Goal: Task Accomplishment & Management: Complete application form

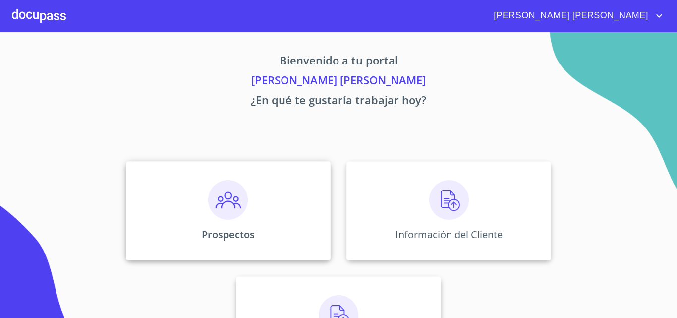
click at [218, 194] on img at bounding box center [228, 200] width 40 height 40
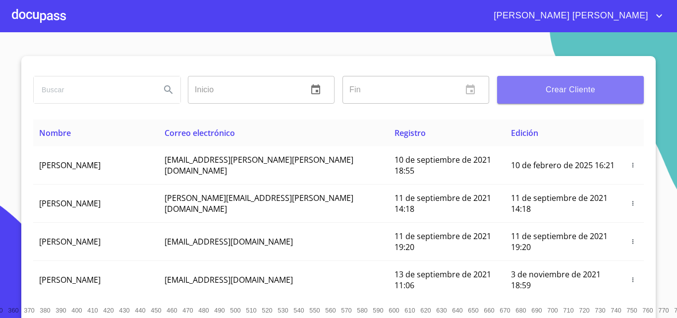
click at [569, 85] on span "Crear Cliente" at bounding box center [570, 90] width 131 height 14
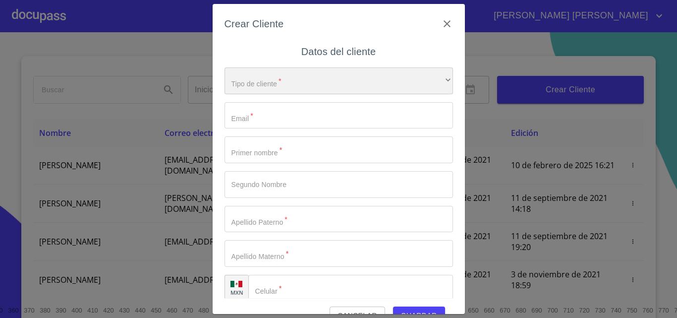
click at [323, 82] on div "​" at bounding box center [339, 80] width 229 height 27
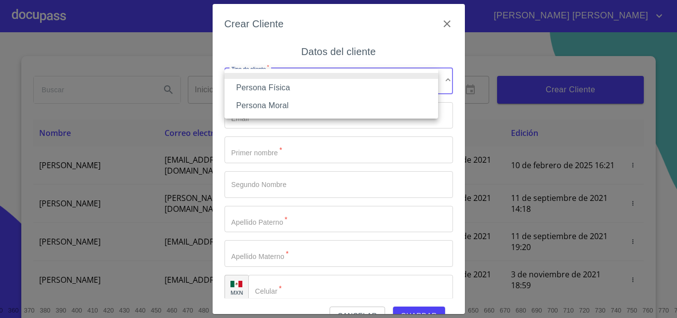
click at [295, 86] on li "Persona Física" at bounding box center [332, 88] width 214 height 18
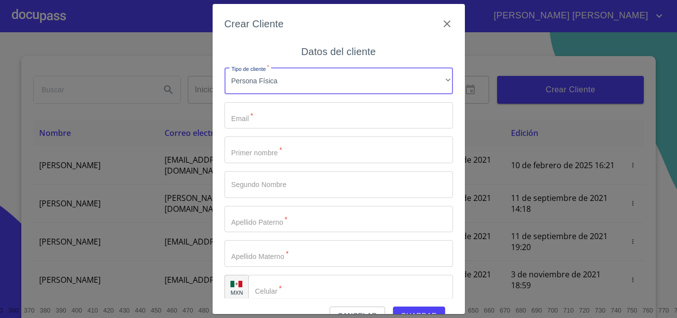
click at [291, 120] on input "Tipo de cliente   *" at bounding box center [339, 115] width 229 height 27
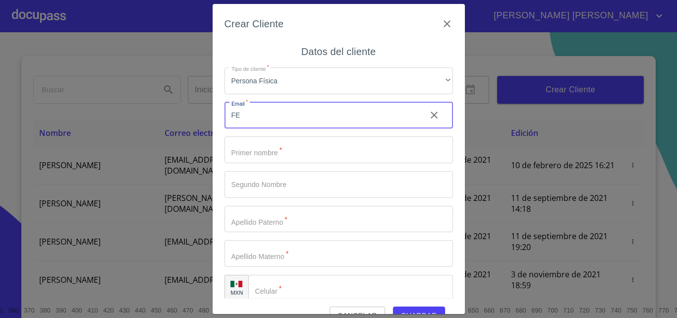
type input "F"
type input "[EMAIL_ADDRESS][DOMAIN_NAME]"
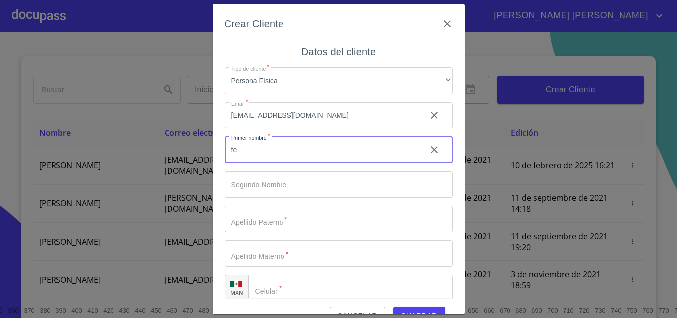
type input "f"
type input "[PERSON_NAME]"
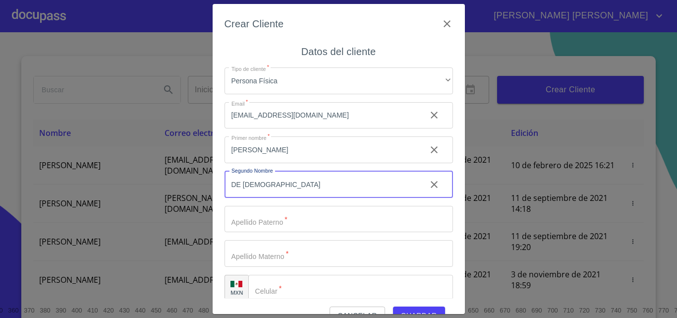
type input "DE [DEMOGRAPHIC_DATA]"
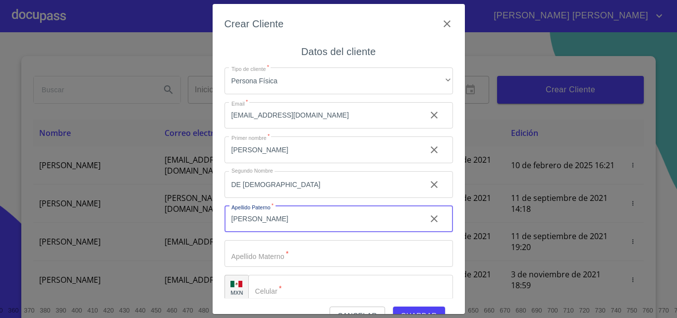
type input "[PERSON_NAME]"
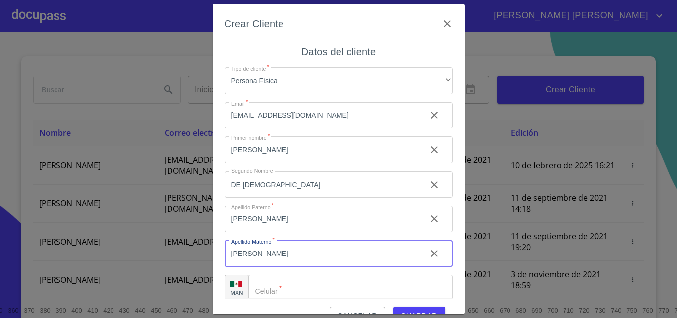
type input "[PERSON_NAME]"
click at [345, 283] on input "Tipo de cliente   *" at bounding box center [350, 288] width 205 height 27
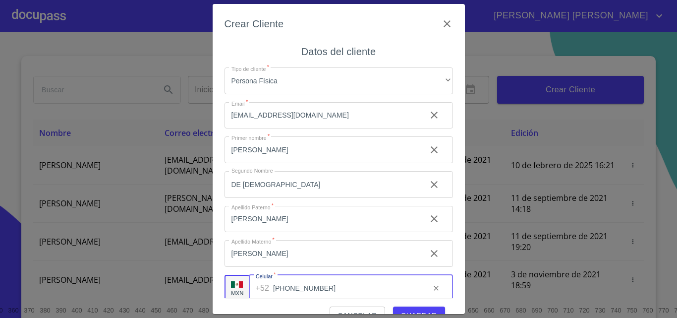
type input "[PHONE_NUMBER]"
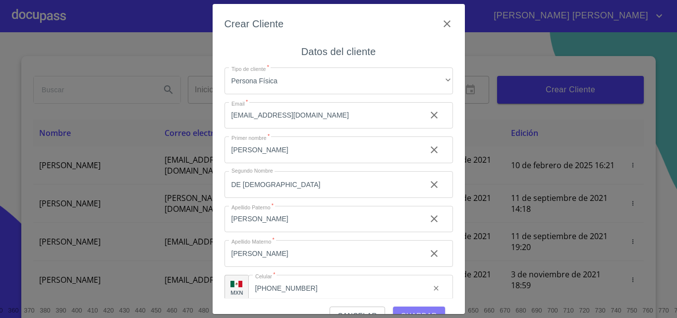
click at [412, 308] on button "Guardar" at bounding box center [419, 315] width 52 height 18
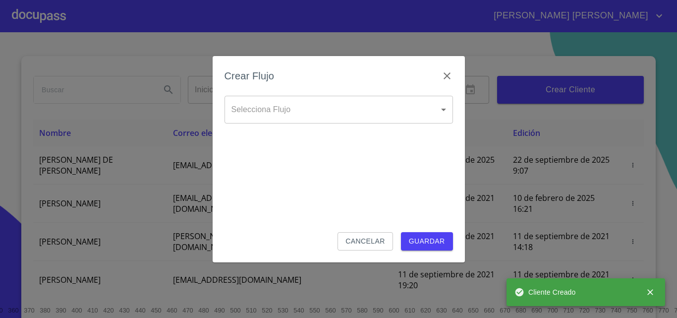
click at [326, 113] on body "[PERSON_NAME] [PERSON_NAME] Inicio ​ Fin ​ Crear Cliente Nombre Correo electrón…" at bounding box center [338, 159] width 677 height 318
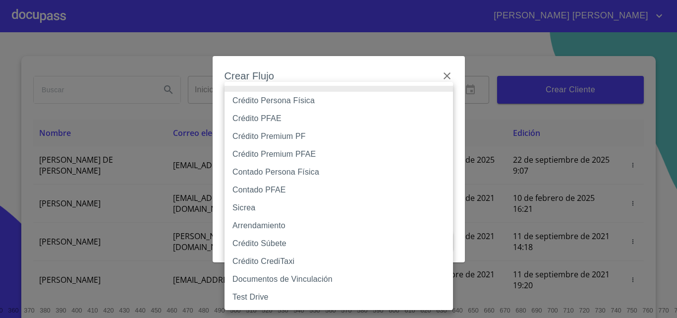
click at [273, 119] on li "Crédito PFAE" at bounding box center [339, 119] width 229 height 18
type input "60bfa0150d9865ccc24afd7c"
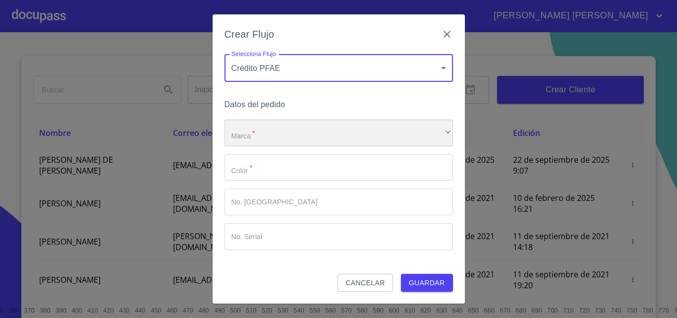
click at [276, 133] on div "​" at bounding box center [339, 132] width 229 height 27
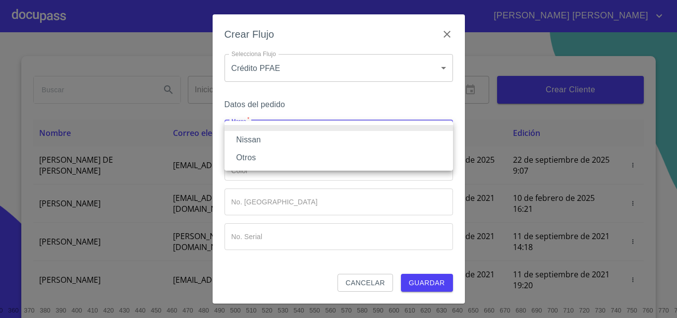
click at [275, 133] on li "Nissan" at bounding box center [339, 140] width 229 height 18
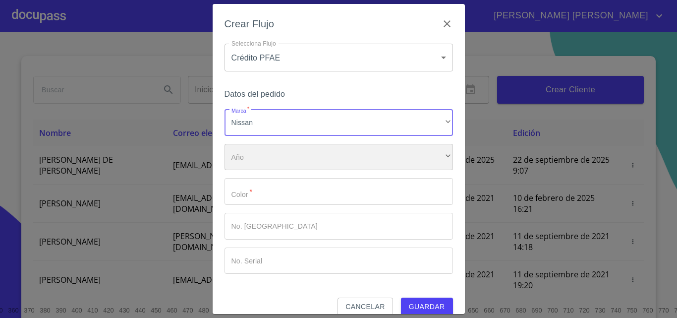
click at [263, 156] on div "​" at bounding box center [339, 157] width 229 height 27
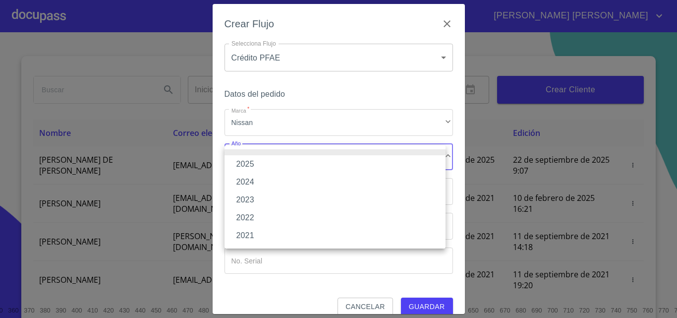
click at [263, 162] on li "2025" at bounding box center [335, 164] width 221 height 18
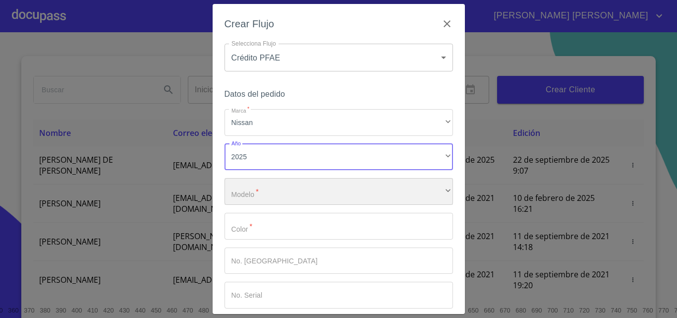
click at [276, 194] on div "​" at bounding box center [339, 191] width 229 height 27
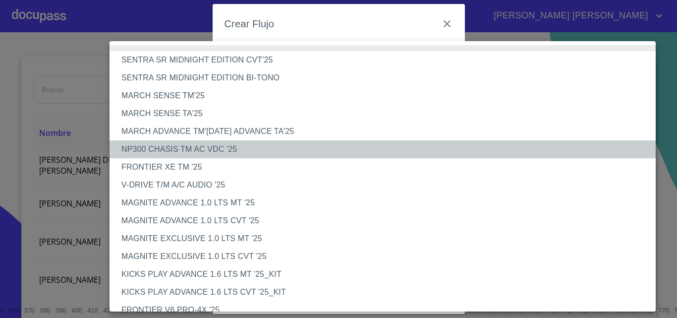
click at [216, 146] on li "NP300 CHASIS TM AC VDC '25" at bounding box center [387, 149] width 554 height 18
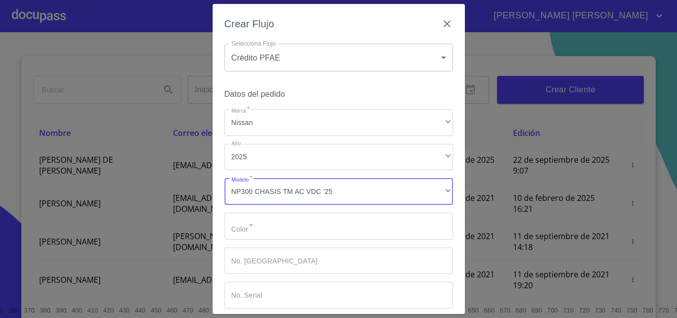
click at [278, 228] on input "Marca   *" at bounding box center [339, 226] width 229 height 27
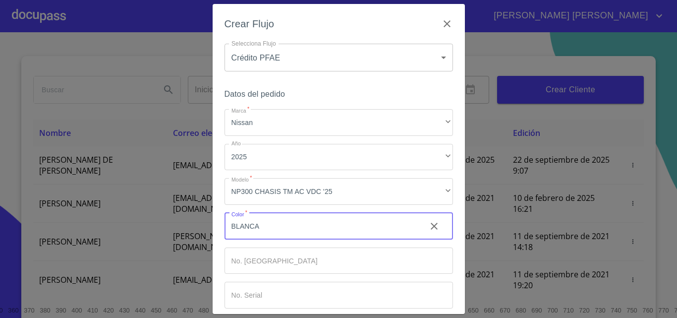
type input "BLANCA"
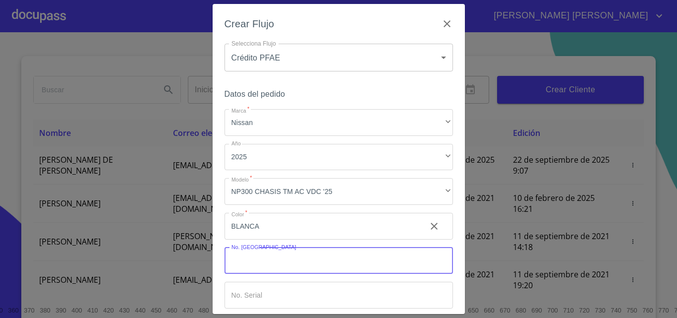
click at [293, 268] on input "Marca   *" at bounding box center [339, 260] width 229 height 27
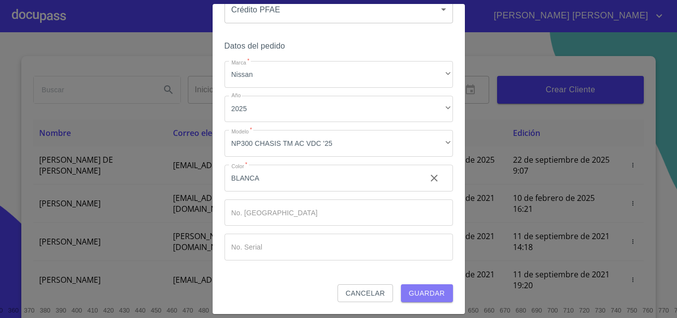
click at [426, 296] on span "Guardar" at bounding box center [427, 293] width 36 height 12
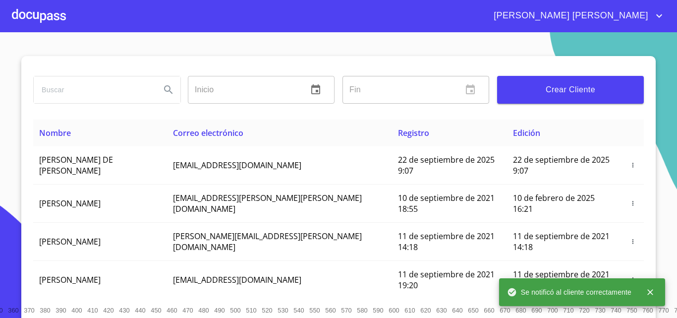
click at [44, 15] on div at bounding box center [39, 16] width 54 height 32
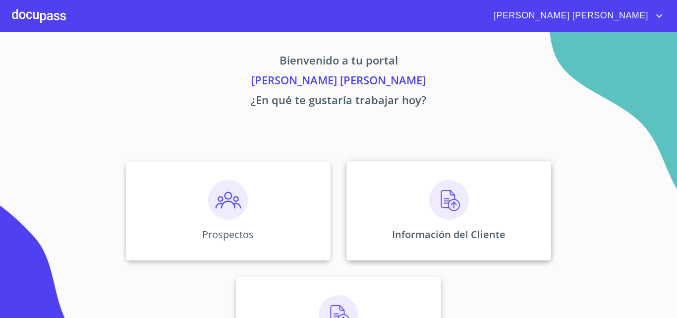
click at [386, 201] on div "Información del Cliente" at bounding box center [449, 210] width 205 height 99
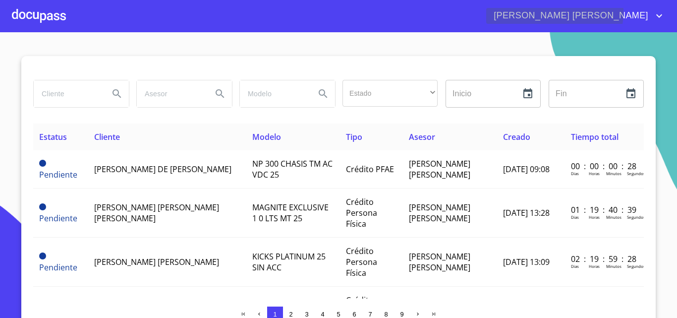
click at [658, 12] on icon "account of current user" at bounding box center [659, 16] width 12 height 12
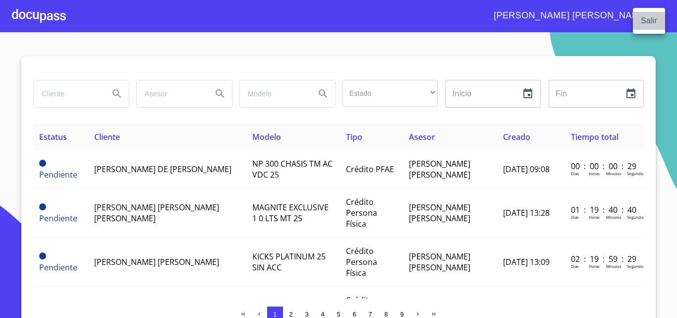
click at [645, 19] on li "Salir" at bounding box center [649, 21] width 32 height 18
